Goal: Information Seeking & Learning: Learn about a topic

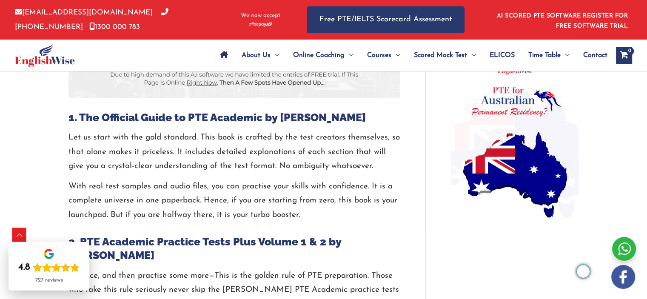
scroll to position [654, 0]
click at [115, 115] on h2 "1. The Official Guide to PTE Academic by [PERSON_NAME]" at bounding box center [235, 118] width 332 height 14
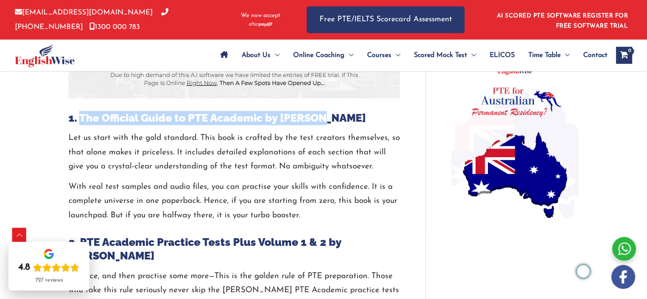
drag, startPoint x: 79, startPoint y: 119, endPoint x: 322, endPoint y: 120, distance: 242.6
click at [322, 120] on h2 "1. The Official Guide to PTE Academic by [PERSON_NAME]" at bounding box center [235, 118] width 332 height 14
copy h2 "The Official Guide to PTE Academic by [PERSON_NAME]"
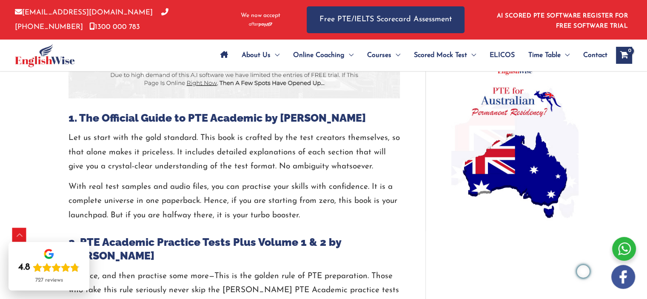
click at [214, 157] on p "Let us start with the gold standard. This book is crafted by the test creators …" at bounding box center [235, 152] width 332 height 43
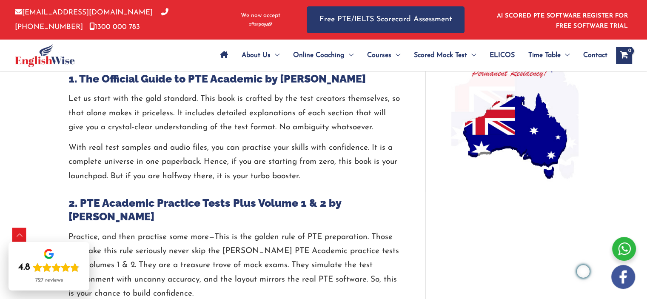
scroll to position [739, 0]
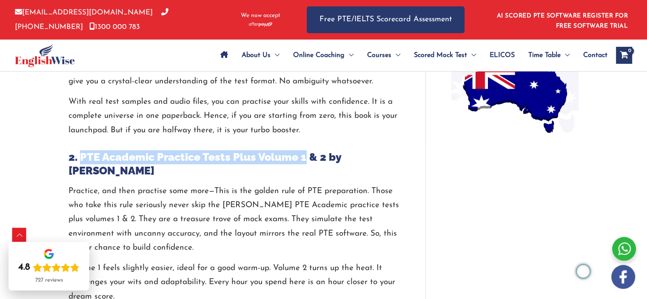
drag, startPoint x: 82, startPoint y: 153, endPoint x: 302, endPoint y: 154, distance: 220.0
click at [302, 154] on h2 "2. PTE Academic Practice Tests Plus Volume 1 & 2 by [PERSON_NAME]" at bounding box center [235, 164] width 332 height 28
copy h2 "PTE Academic Practice Tests Plus Volume 1"
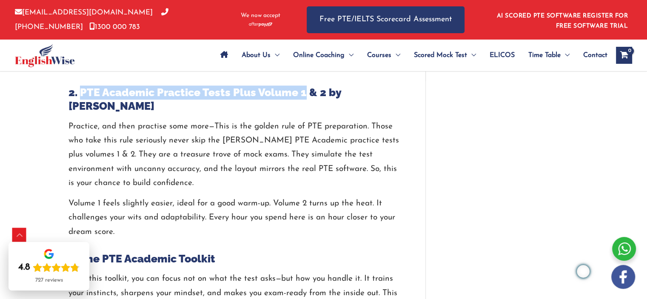
scroll to position [866, 0]
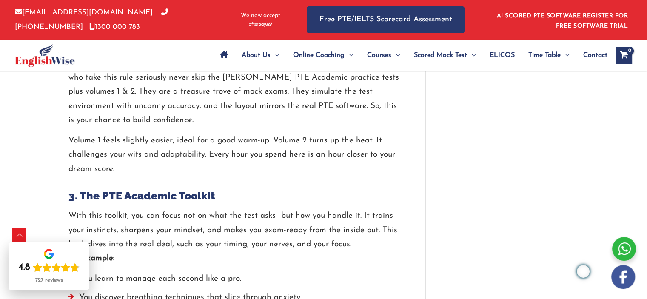
click at [274, 189] on h2 "3. The PTE Academic Toolkit" at bounding box center [235, 196] width 332 height 14
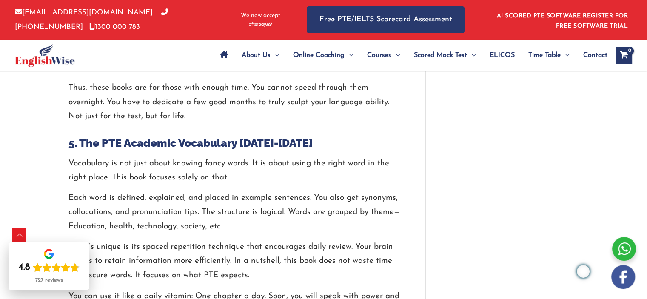
scroll to position [1335, 0]
